Goal: Task Accomplishment & Management: Manage account settings

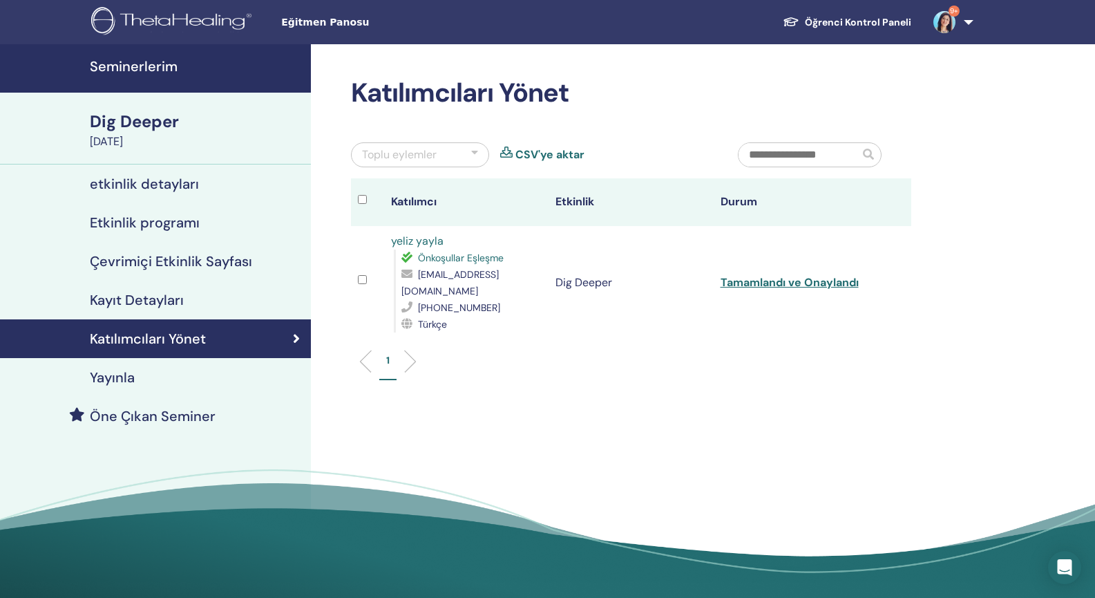
drag, startPoint x: 144, startPoint y: 347, endPoint x: 145, endPoint y: 333, distance: 13.9
click at [145, 333] on h4 "Katılımcıları Yönet" at bounding box center [148, 338] width 116 height 17
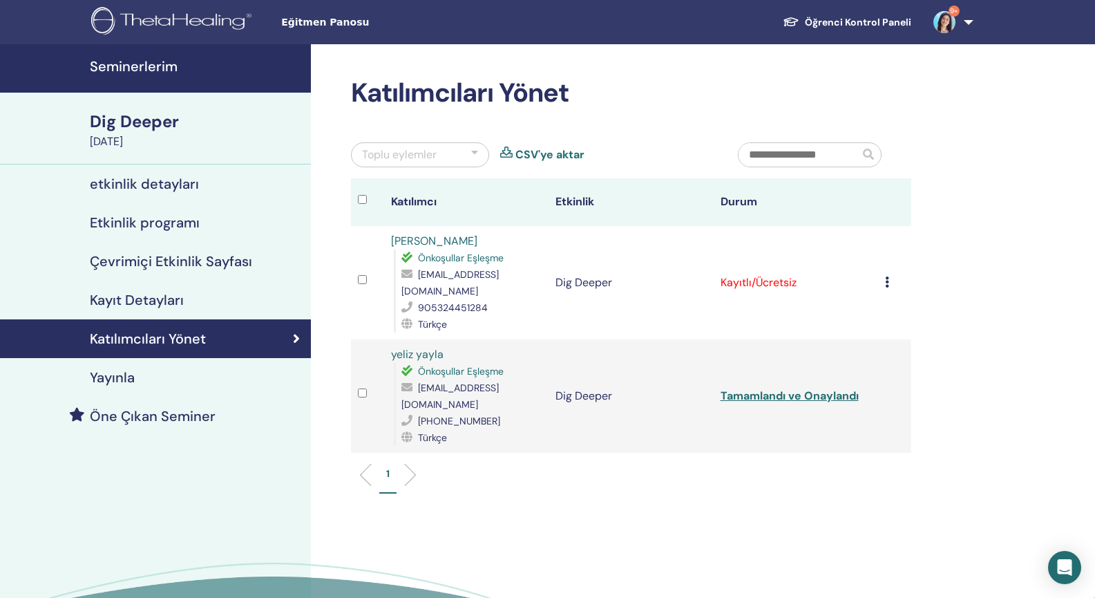
click at [886, 276] on icon at bounding box center [887, 281] width 4 height 11
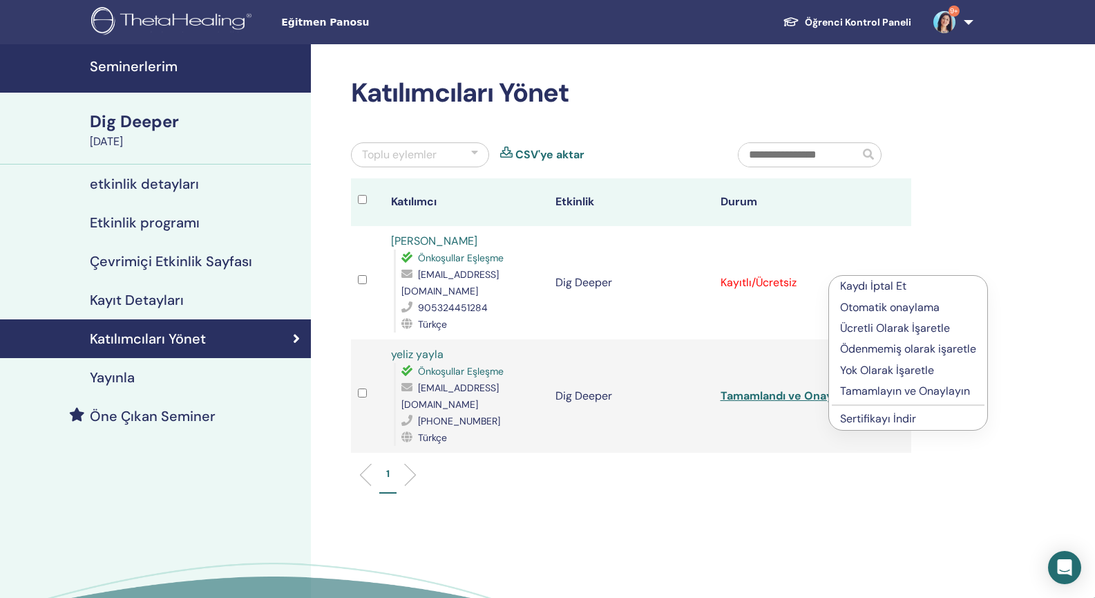
click at [867, 329] on p "Ücretli Olarak İşaretle" at bounding box center [908, 328] width 136 height 17
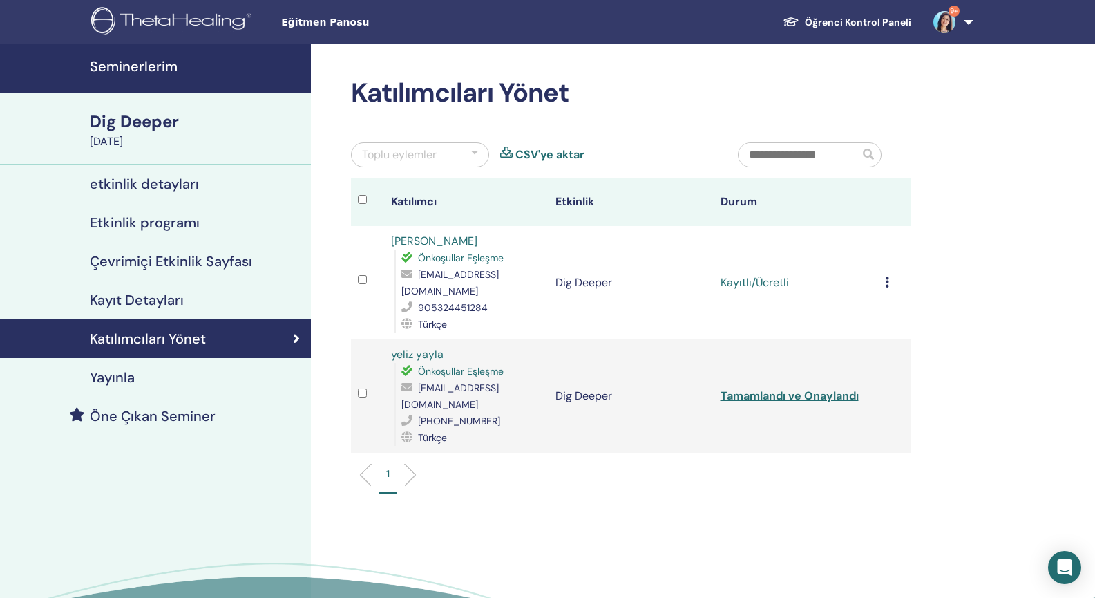
click at [888, 276] on icon at bounding box center [887, 281] width 4 height 11
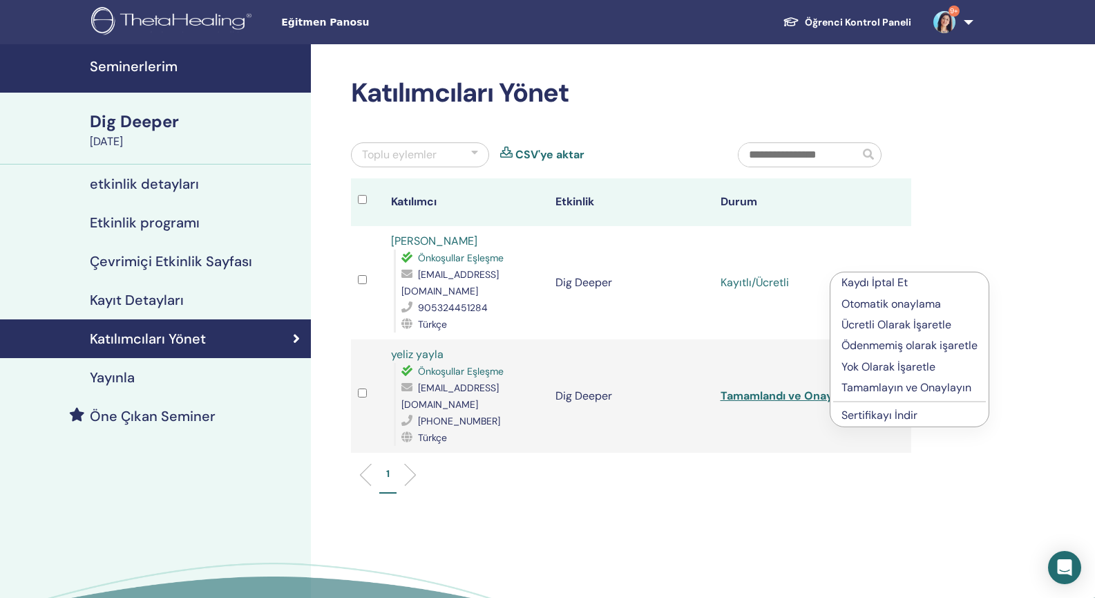
click at [888, 390] on p "Tamamlayın ve Onaylayın" at bounding box center [909, 387] width 136 height 17
